Goal: Information Seeking & Learning: Learn about a topic

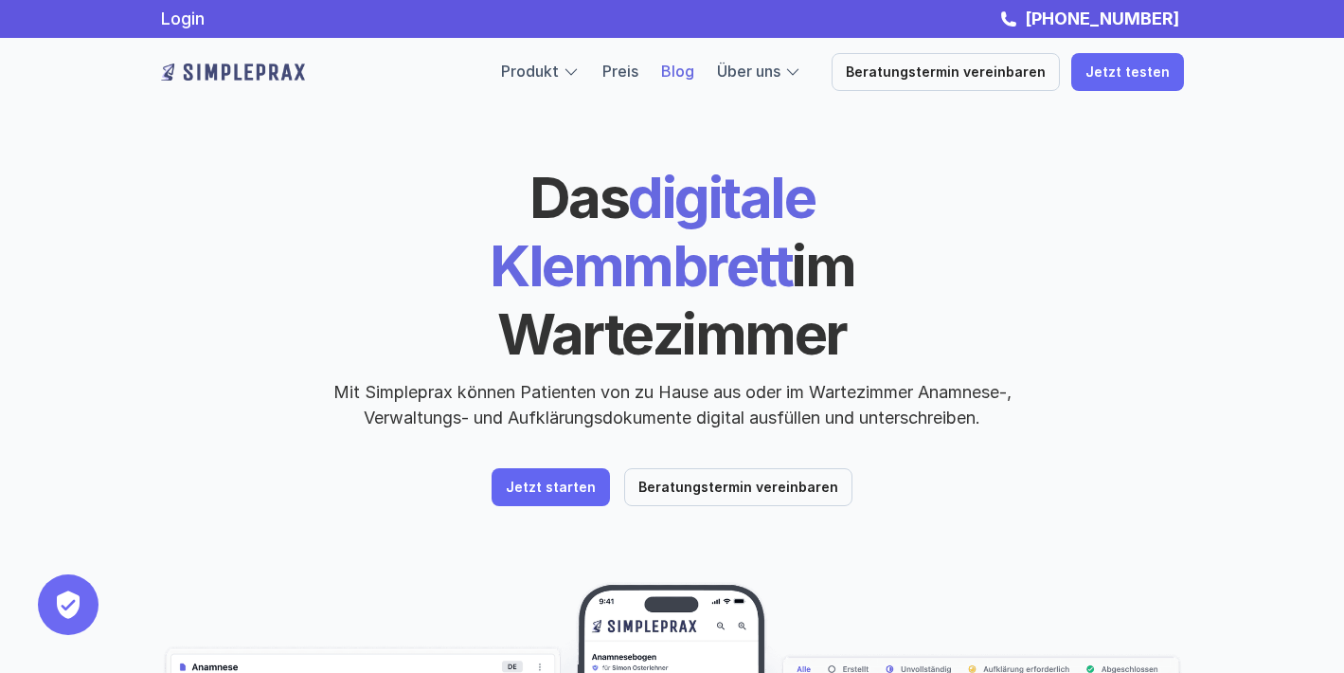
click at [692, 72] on link "Blog" at bounding box center [677, 71] width 33 height 19
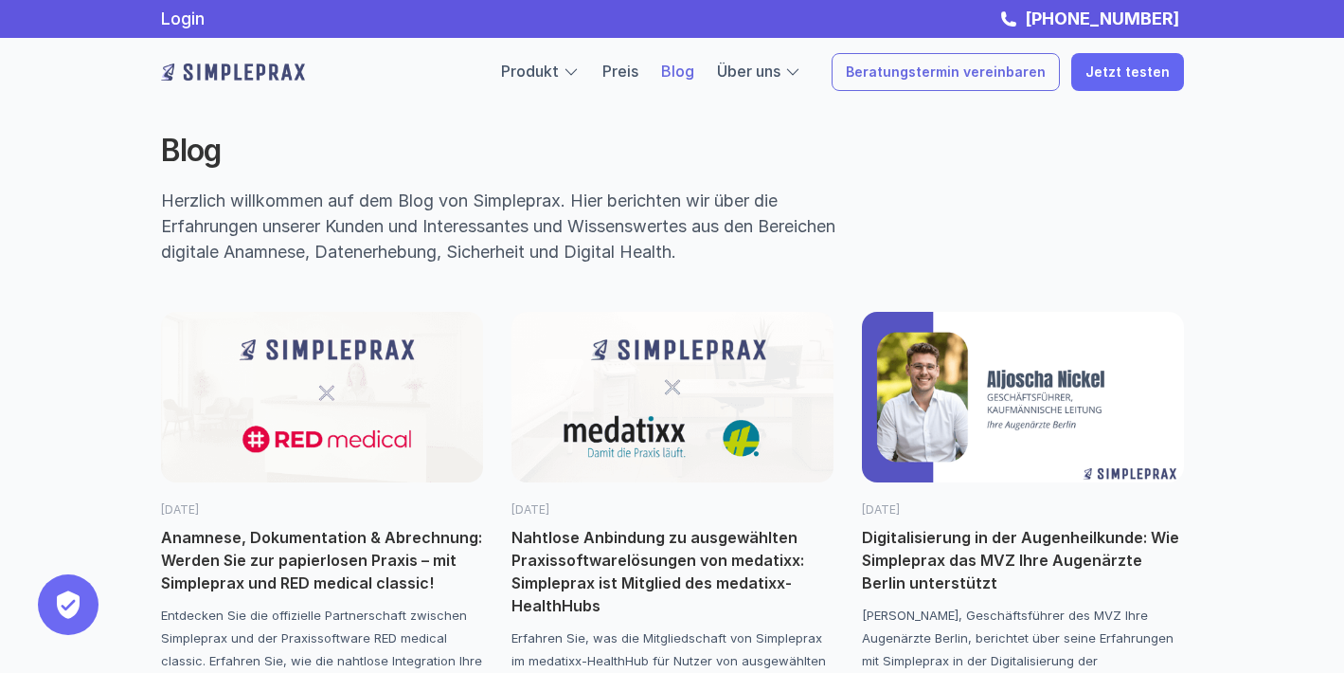
click at [913, 78] on p "Beratungstermin vereinbaren" at bounding box center [946, 72] width 200 height 16
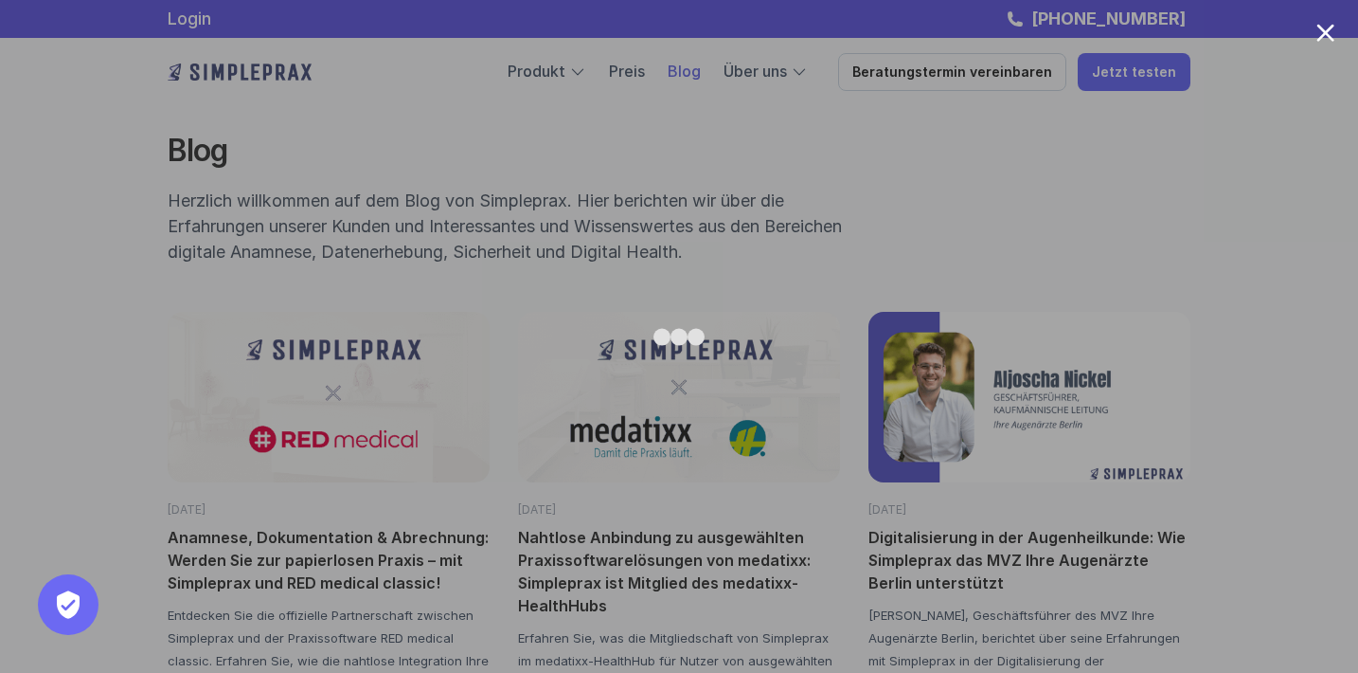
click at [1331, 32] on div at bounding box center [1326, 33] width 18 height 18
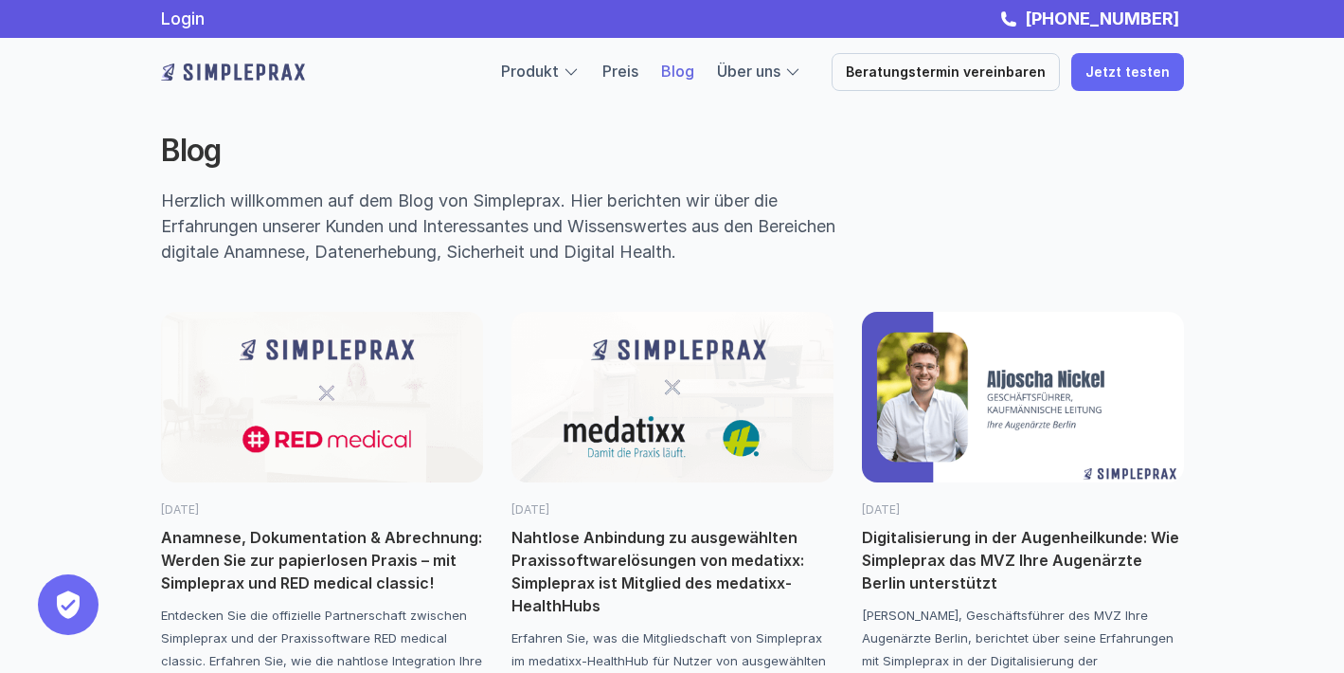
click at [694, 75] on link "Blog" at bounding box center [677, 71] width 33 height 19
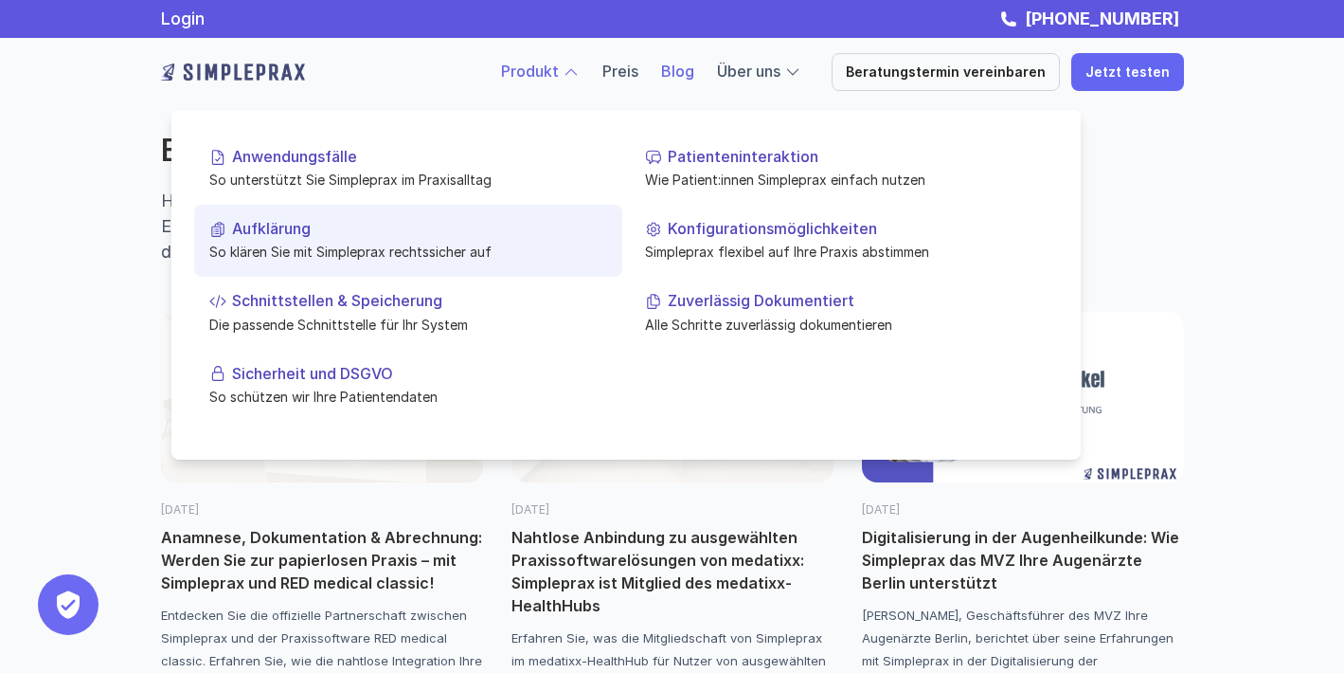
click at [293, 232] on p "Aufklärung" at bounding box center [419, 229] width 375 height 18
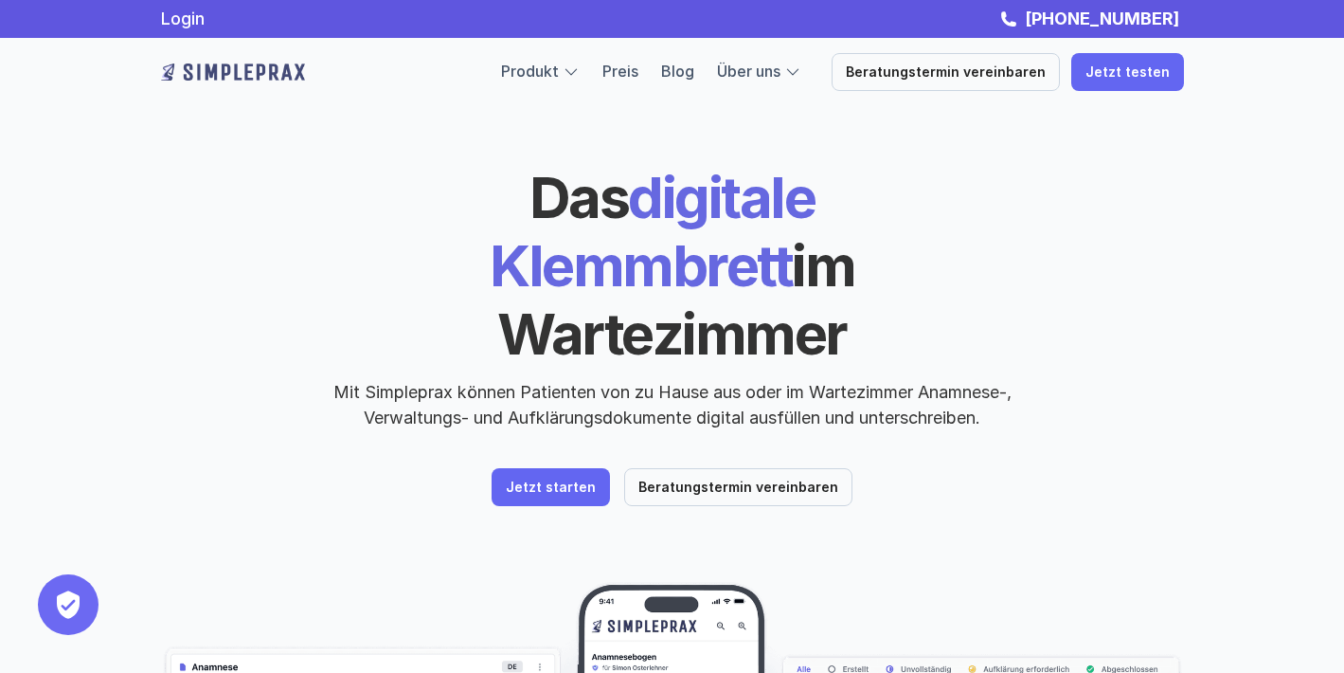
scroll to position [1, 0]
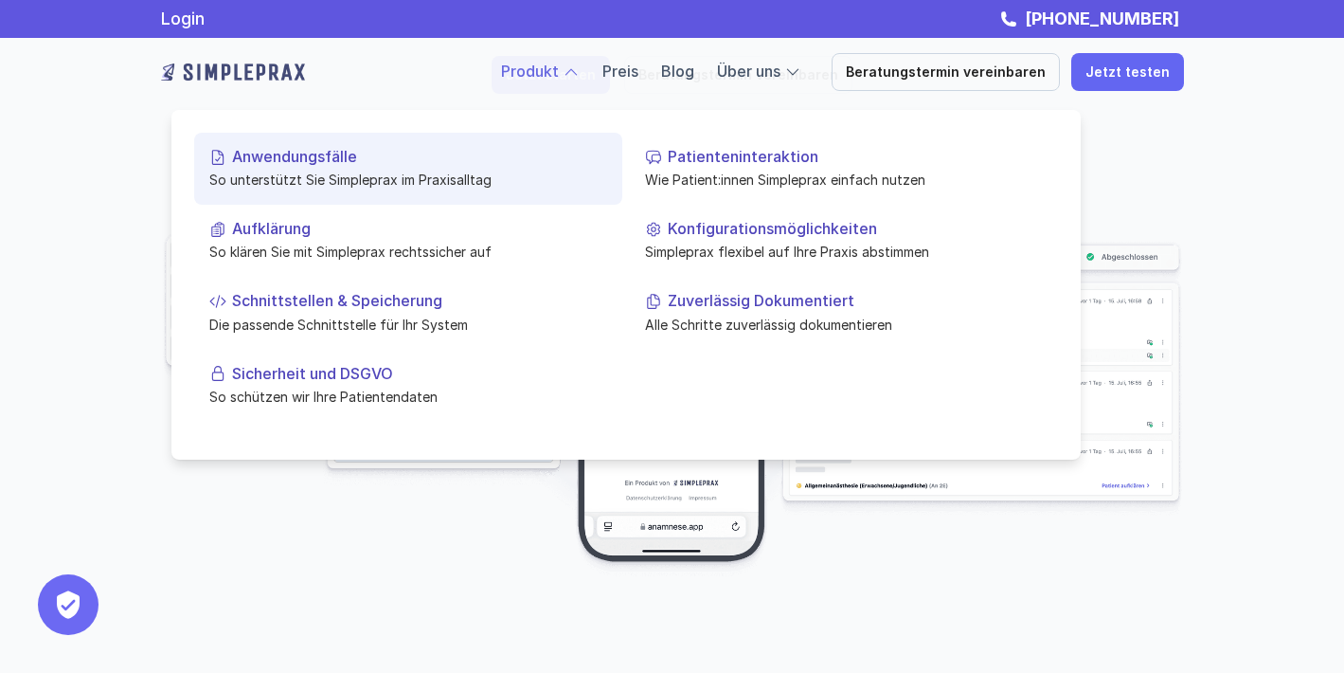
scroll to position [411, 0]
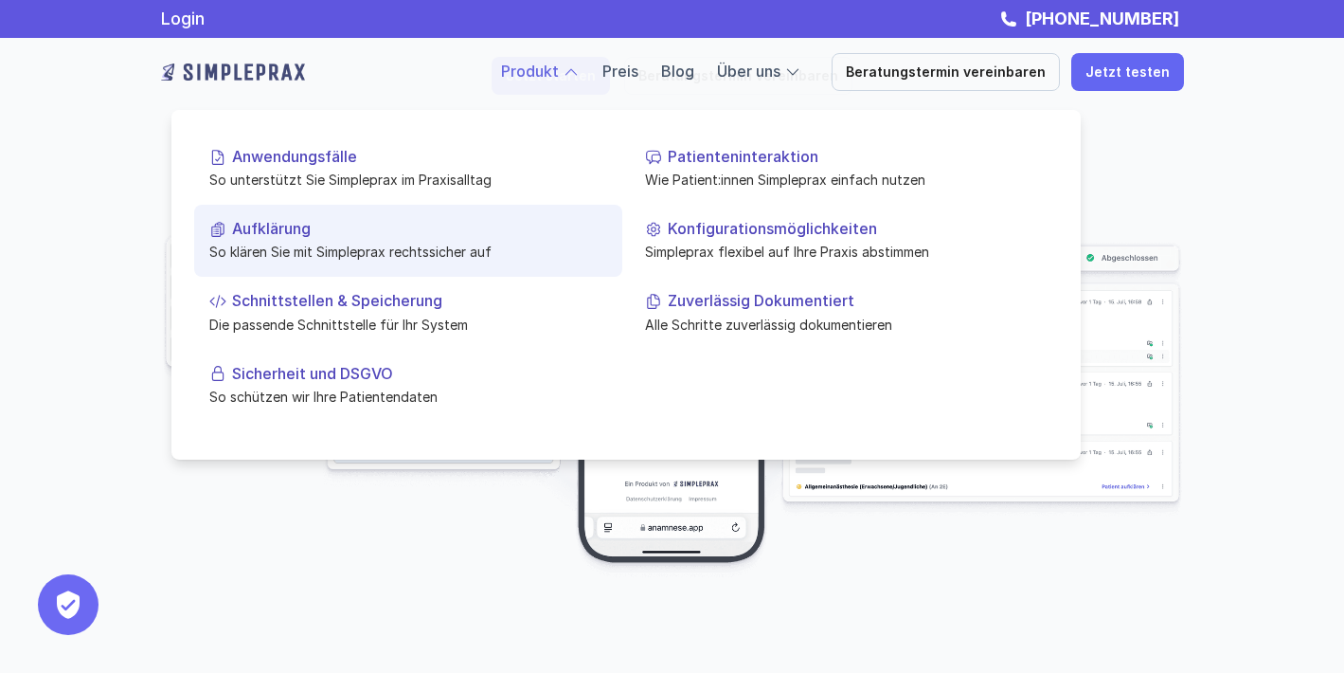
click at [271, 224] on p "Aufklärung" at bounding box center [419, 229] width 375 height 18
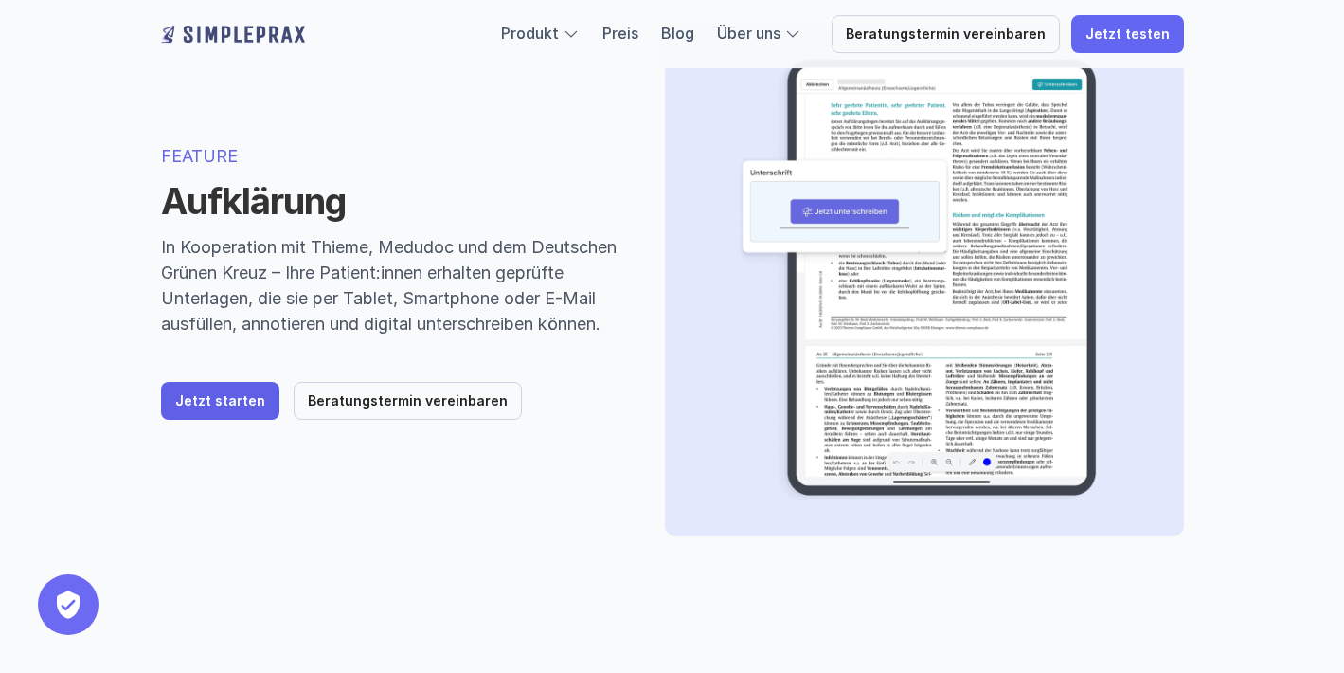
scroll to position [125, 0]
click at [229, 408] on p "Jetzt starten" at bounding box center [220, 400] width 90 height 16
